Goal: Ask a question: Seek information or help from site administrators or community

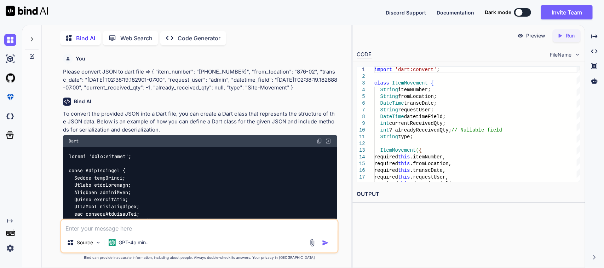
scroll to position [3, 0]
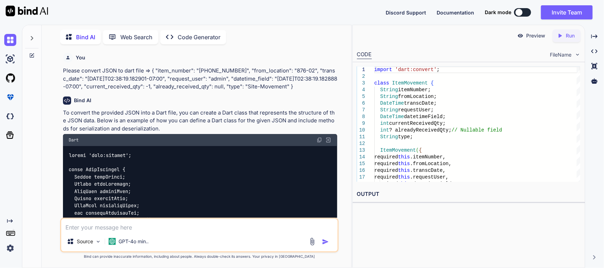
click at [32, 36] on icon at bounding box center [32, 38] width 2 height 4
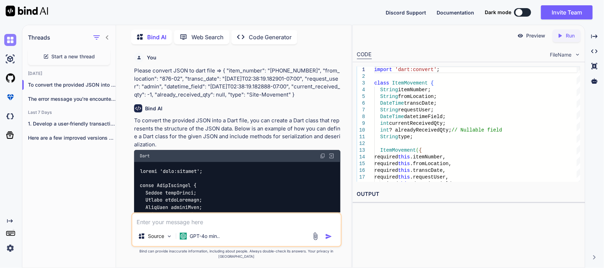
click at [15, 40] on img at bounding box center [10, 40] width 12 height 12
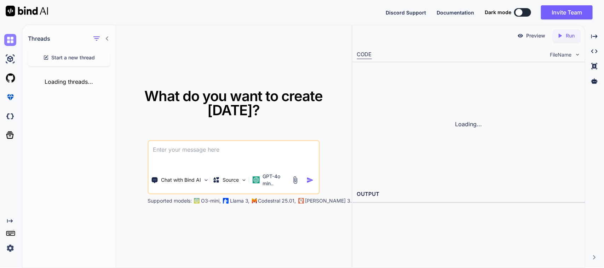
type textarea "x"
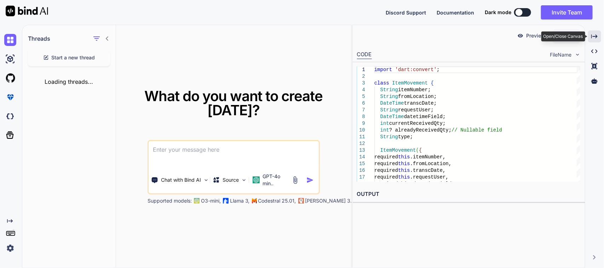
click at [593, 32] on div "Created with Pixso." at bounding box center [594, 36] width 13 height 12
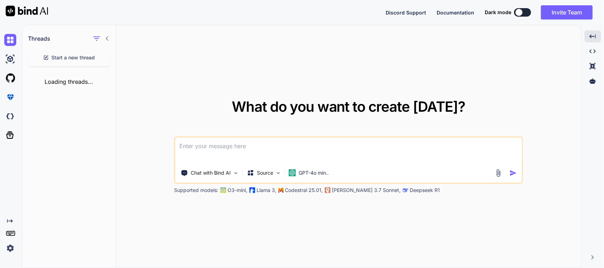
click at [108, 38] on icon at bounding box center [107, 39] width 6 height 6
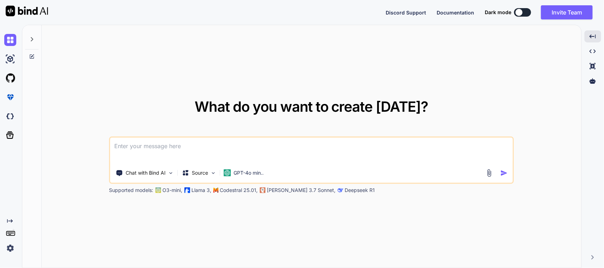
click at [157, 144] on textarea at bounding box center [311, 151] width 402 height 26
paste textarea "Future<void> getLastTransactionMsqm( {required String itemNumber, required Stri…"
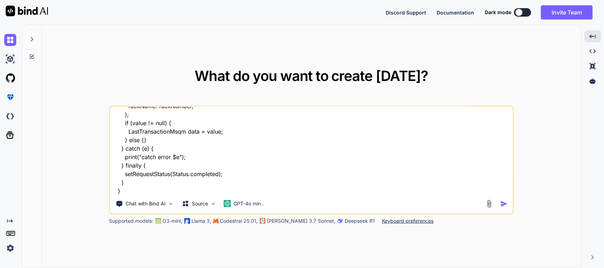
scroll to position [68, 0]
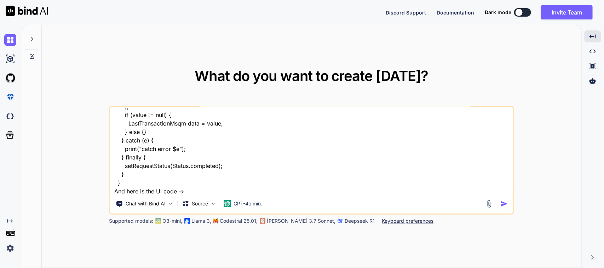
paste textarea "Row( mainAxisAlignment: MainAxisAlignment .spaceBetween, children: [ Text("", s…"
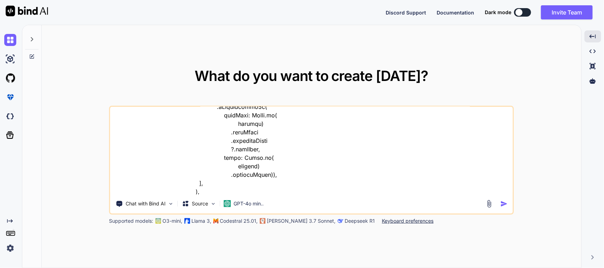
scroll to position [408, 0]
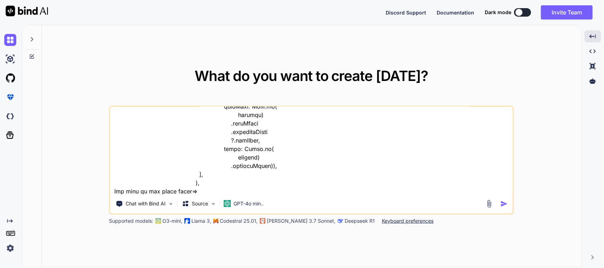
paste textarea "import 'dart:convert'; class LastTransactionMsqm { String itemNumber; String fr…"
type textarea "How to show the data that coming from the API in my UI screen . Here is the con…"
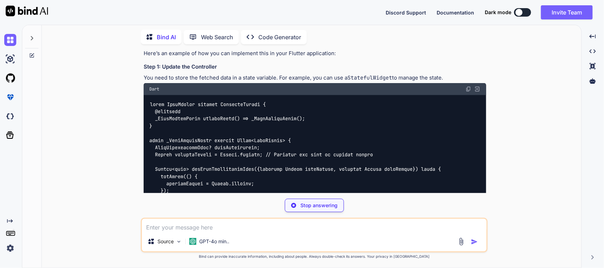
scroll to position [281, 0]
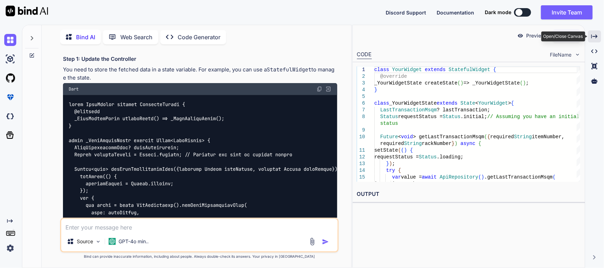
click at [593, 37] on icon "Created with Pixso." at bounding box center [594, 36] width 6 height 6
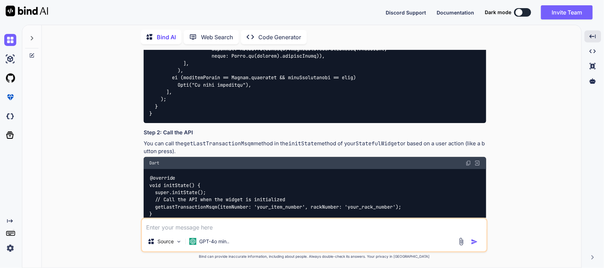
scroll to position [761, 0]
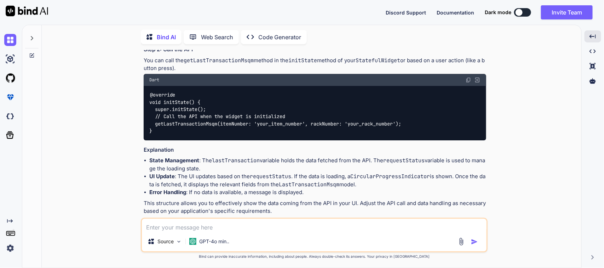
click at [267, 226] on textarea at bounding box center [314, 225] width 345 height 13
paste textarea "import 'dart:convert'; class LastTransactionMsqm { String itemNumber; String fr…"
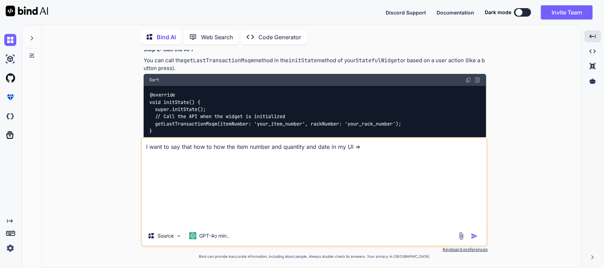
scroll to position [0, 0]
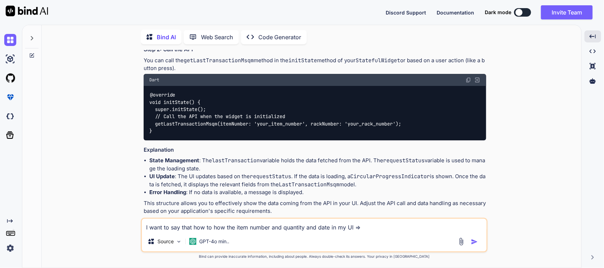
paste textarea "Row( mainAxisAlignment: MainAxisAlignment .spaceBetween, children: [ Text("", s…"
type textarea "I want to say that how to how the item number and quantity and date in my UI =>…"
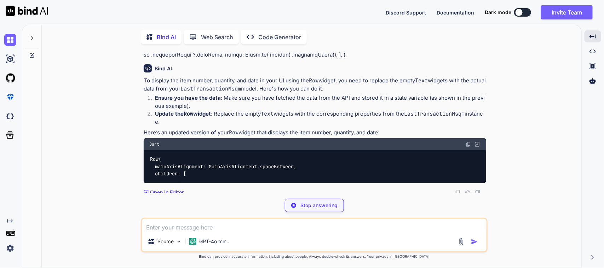
scroll to position [995, 0]
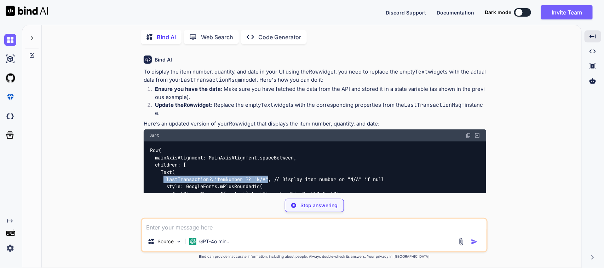
drag, startPoint x: 165, startPoint y: 173, endPoint x: 271, endPoint y: 170, distance: 106.6
click at [271, 170] on code "Row( mainAxisAlignment: MainAxisAlignment.spaceBetween, children: [ Text( lastT…" at bounding box center [337, 241] width 376 height 188
copy code "lastTransaction?.itemNumber ?? "N/A""
